Goal: Transaction & Acquisition: Download file/media

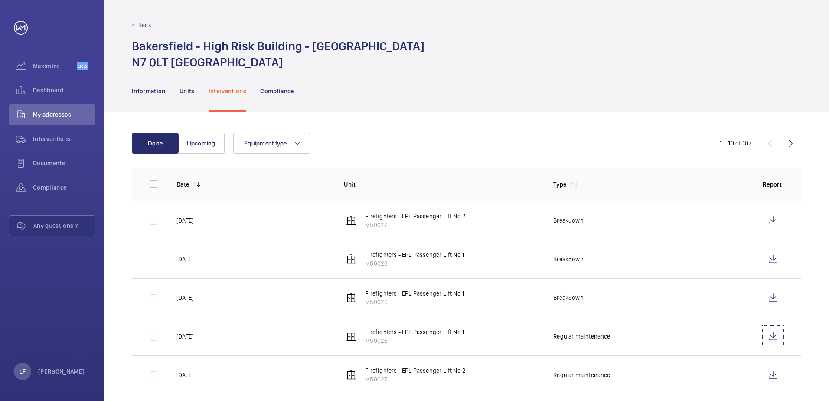
scroll to position [87, 0]
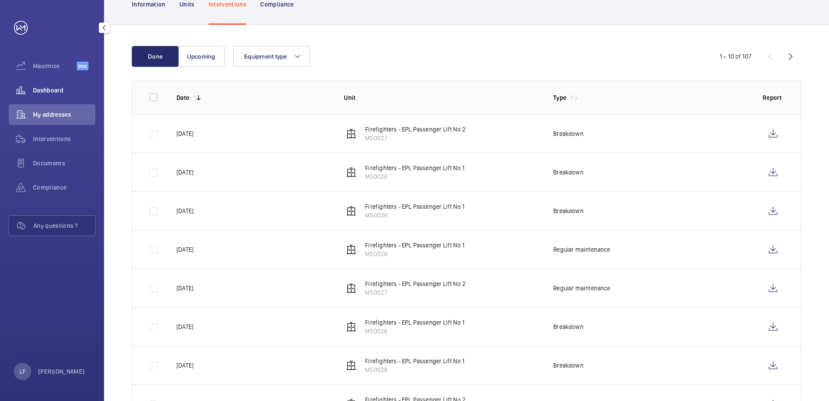
click at [42, 98] on div "Dashboard" at bounding box center [52, 90] width 87 height 21
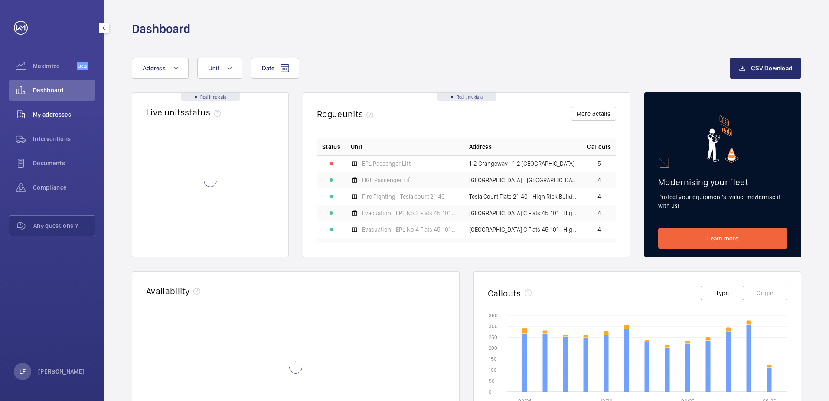
click at [49, 113] on span "My addresses" at bounding box center [64, 114] width 62 height 9
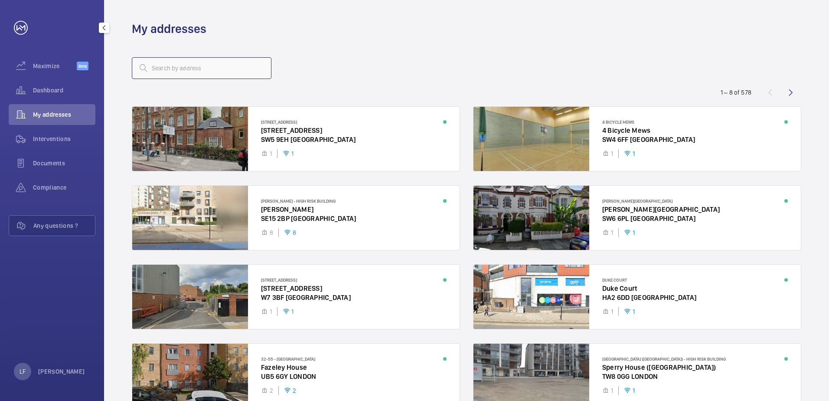
click at [162, 71] on input "text" at bounding box center [202, 68] width 140 height 22
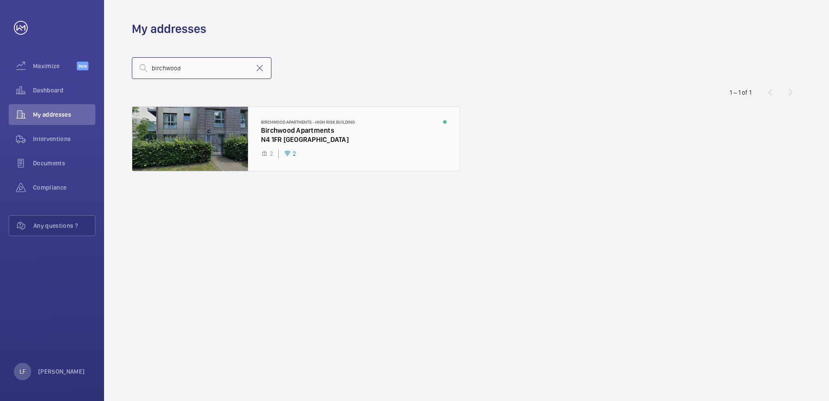
type input "birchwood"
click at [270, 131] on div at bounding box center [295, 139] width 327 height 64
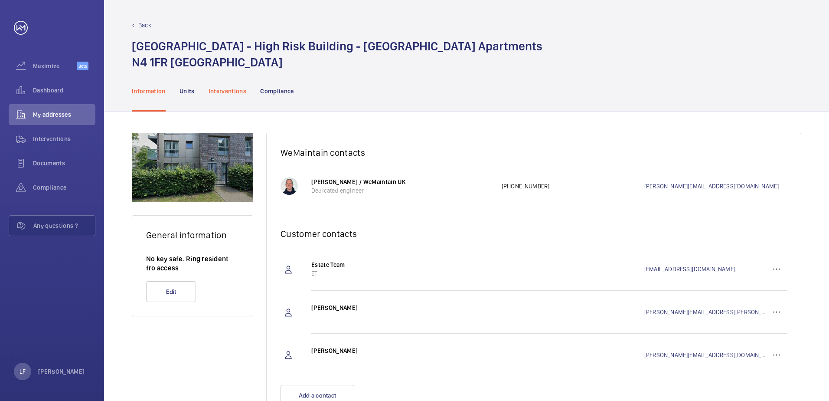
click at [239, 94] on p "Interventions" at bounding box center [228, 91] width 38 height 9
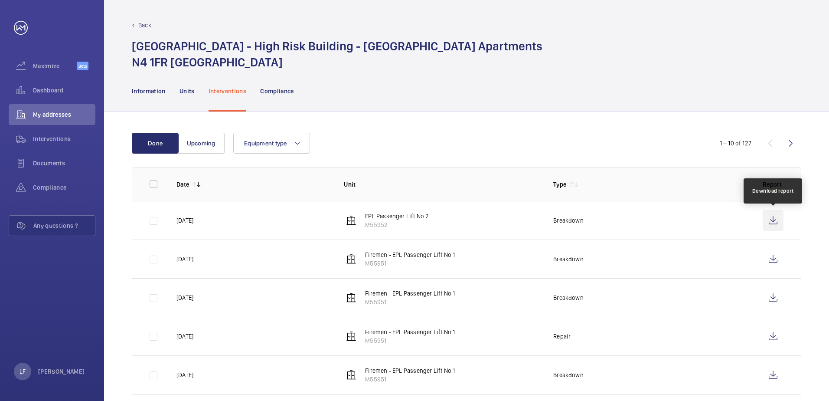
click at [776, 219] on wm-front-icon-button at bounding box center [773, 220] width 21 height 21
